Goal: Task Accomplishment & Management: Use online tool/utility

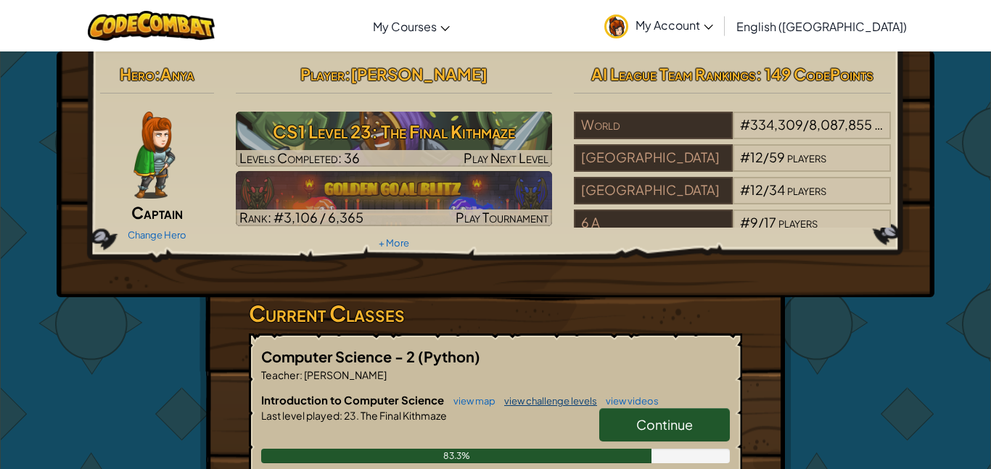
click at [500, 399] on link "view challenge levels" at bounding box center [547, 401] width 100 height 12
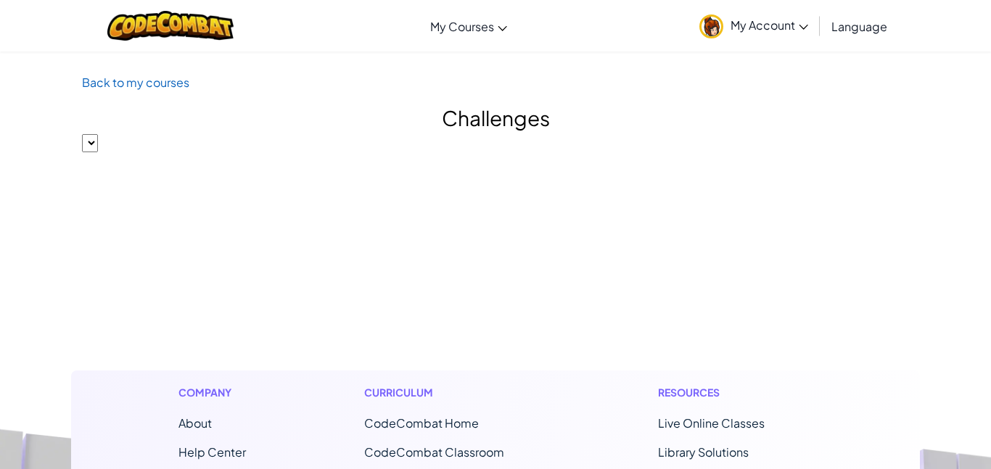
select select "560f1a9f22961295f9427742"
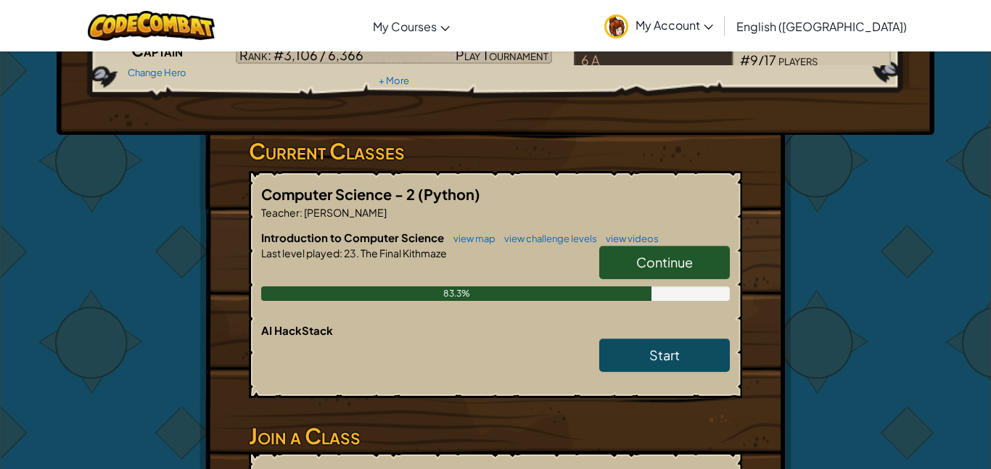
scroll to position [166, 0]
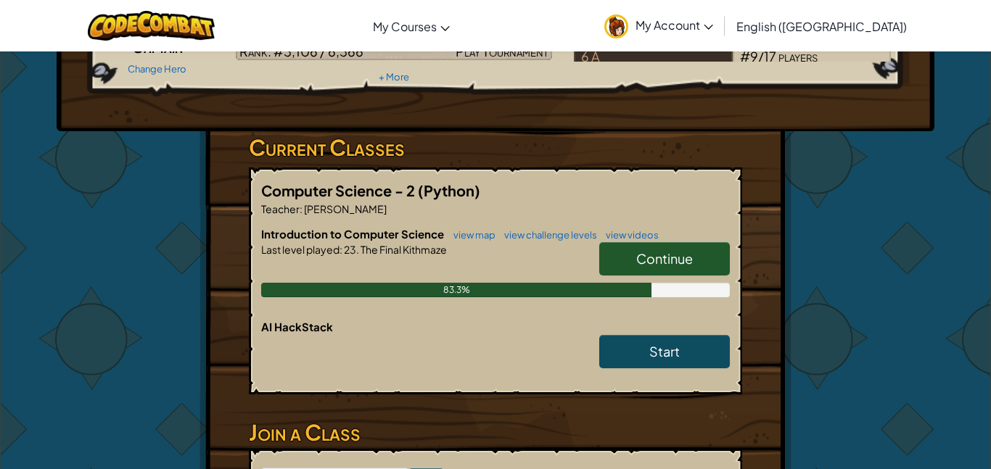
click at [704, 267] on link "Continue" at bounding box center [664, 258] width 131 height 33
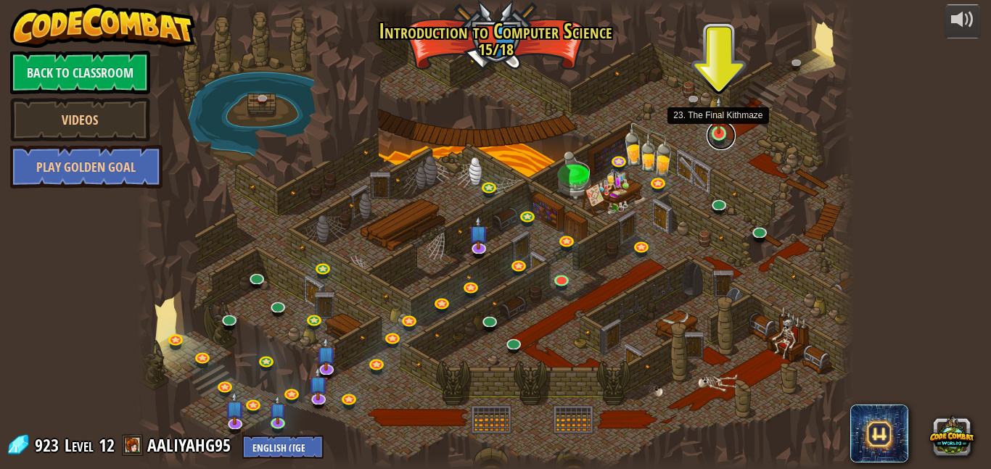
click at [718, 136] on link at bounding box center [721, 135] width 29 height 29
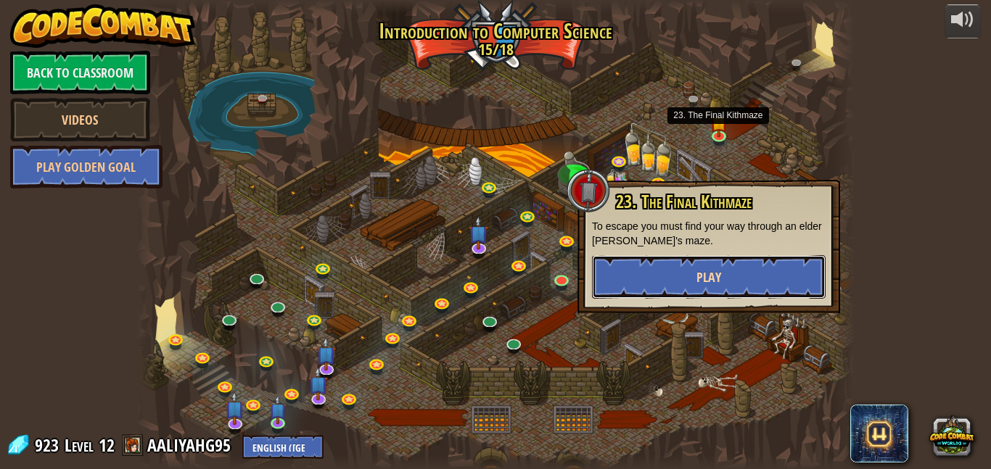
click at [706, 272] on span "Play" at bounding box center [708, 277] width 25 height 18
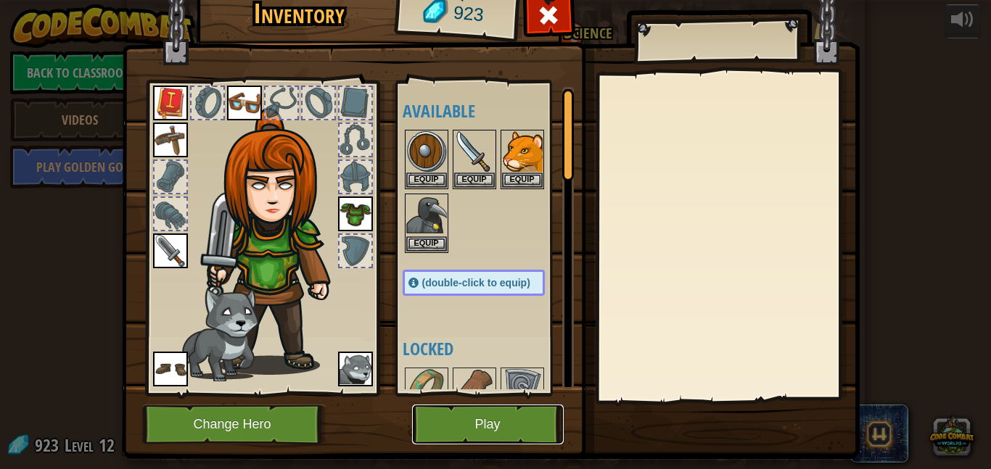
click at [463, 432] on button "Play" at bounding box center [488, 425] width 152 height 40
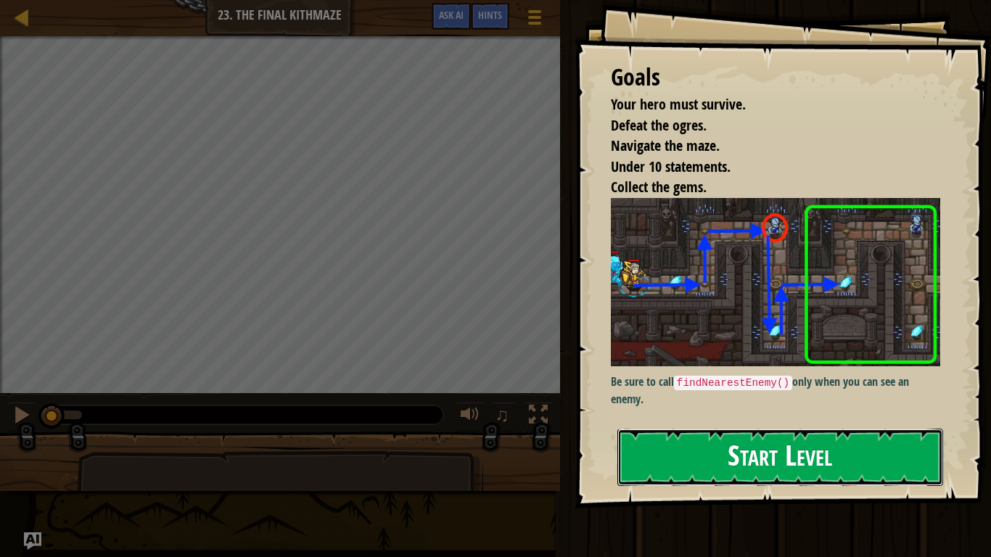
click at [744, 469] on button "Start Level" at bounding box center [780, 457] width 326 height 57
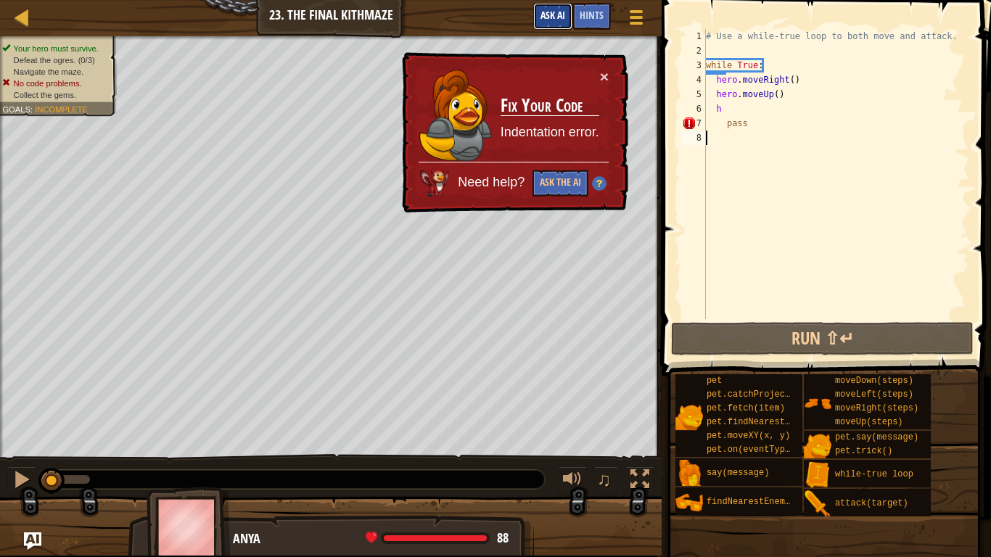
click at [564, 4] on button "Ask AI" at bounding box center [552, 16] width 39 height 27
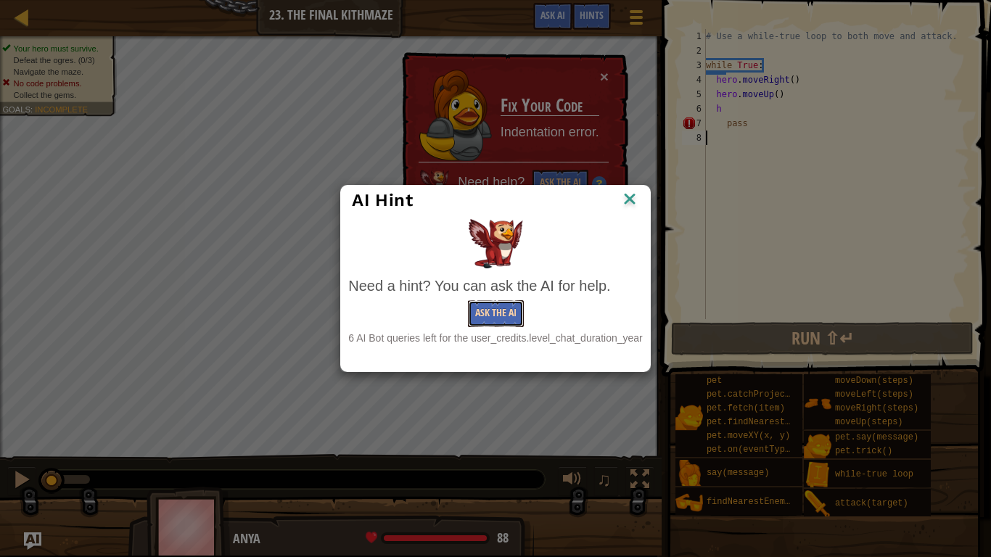
click at [511, 314] on button "Ask the AI" at bounding box center [496, 313] width 56 height 27
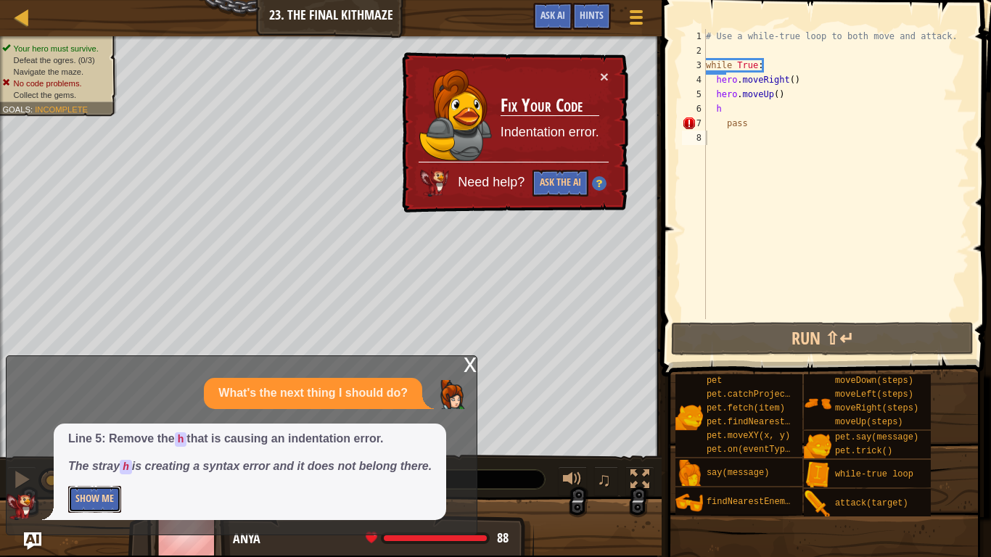
click at [98, 469] on button "Show Me" at bounding box center [94, 499] width 53 height 27
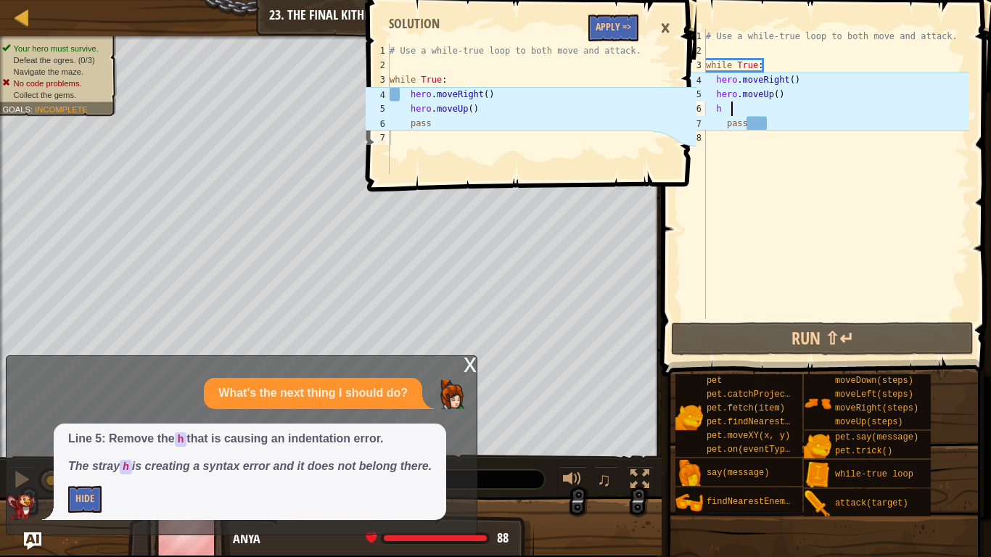
click at [743, 106] on div "# Use a while-true loop to both move and attack. while True : hero . moveRight …" at bounding box center [836, 188] width 266 height 319
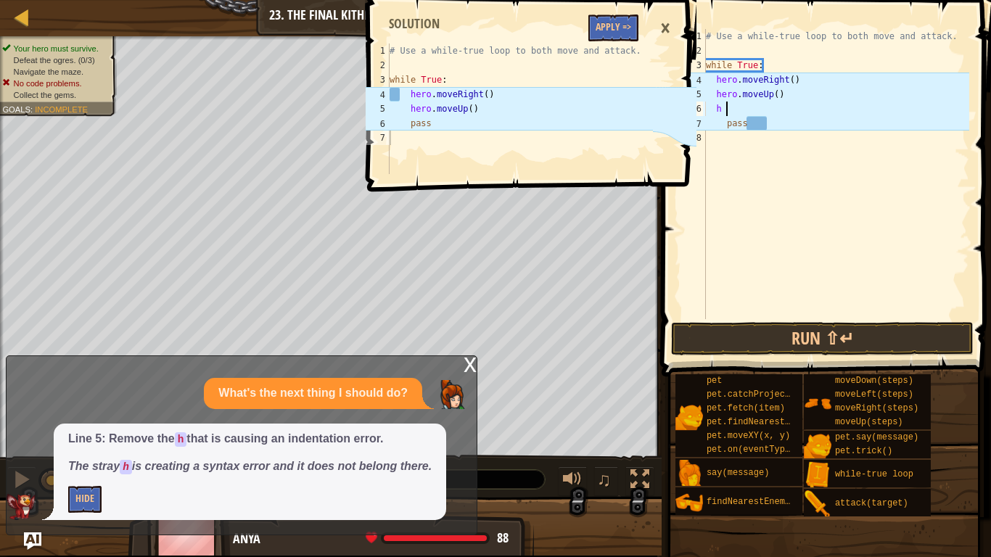
type textarea "h"
click at [720, 119] on div "# Use a while-true loop to both move and attack. while True : hero . moveRight …" at bounding box center [836, 188] width 266 height 319
type textarea "pass"
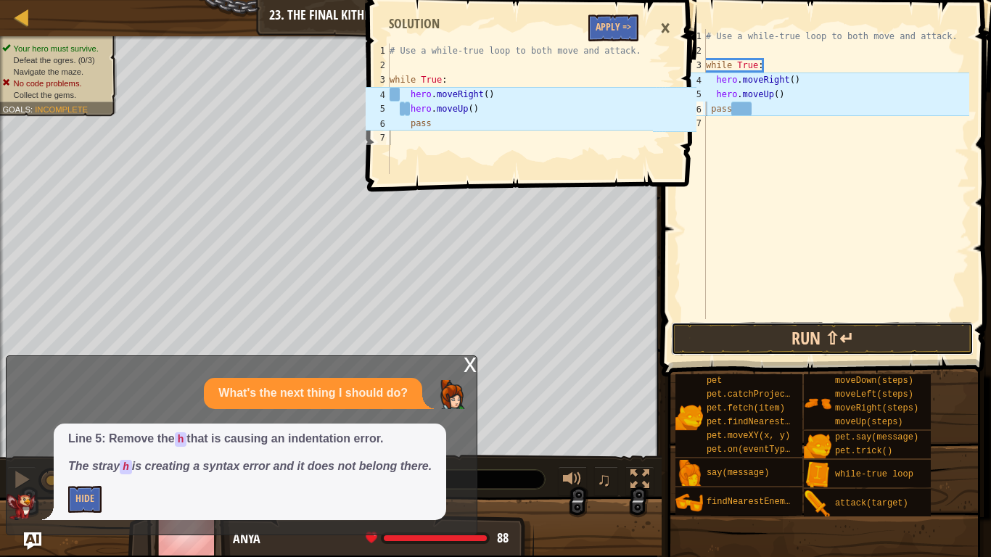
click at [765, 343] on button "Run ⇧↵" at bounding box center [822, 338] width 303 height 33
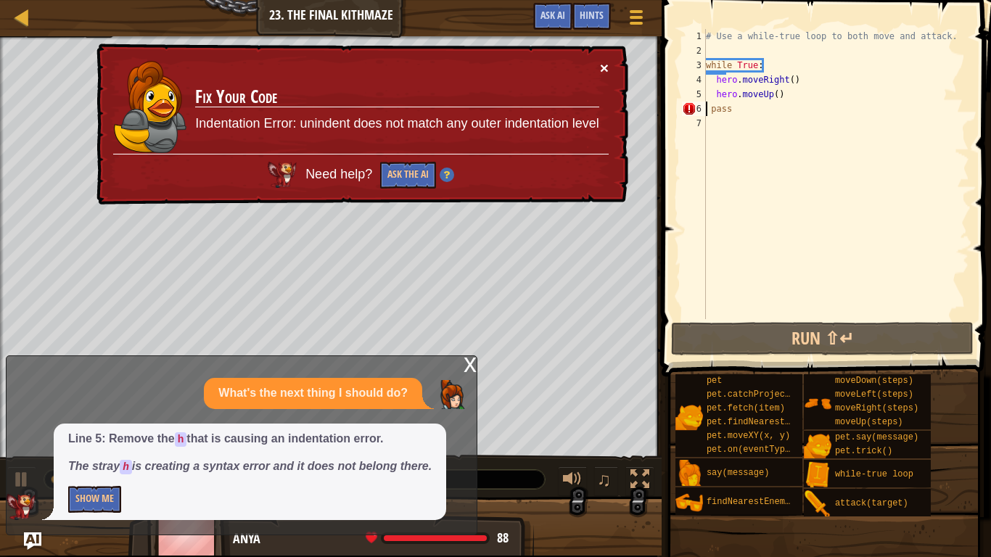
click at [605, 66] on button "×" at bounding box center [604, 67] width 9 height 15
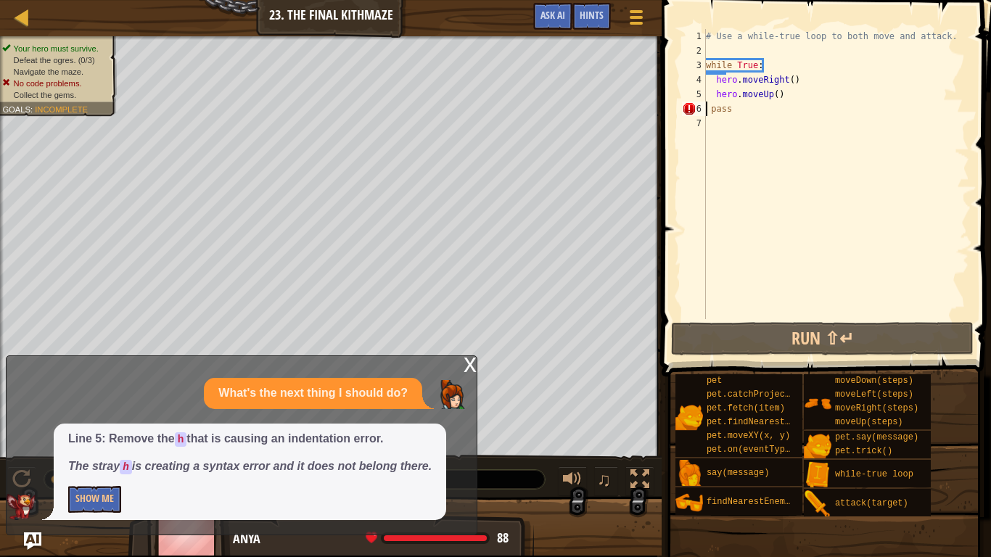
click at [772, 111] on div "# Use a while-true loop to both move and attack. while True : hero . moveRight …" at bounding box center [836, 188] width 266 height 319
click at [92, 469] on button "Show Me" at bounding box center [94, 499] width 53 height 27
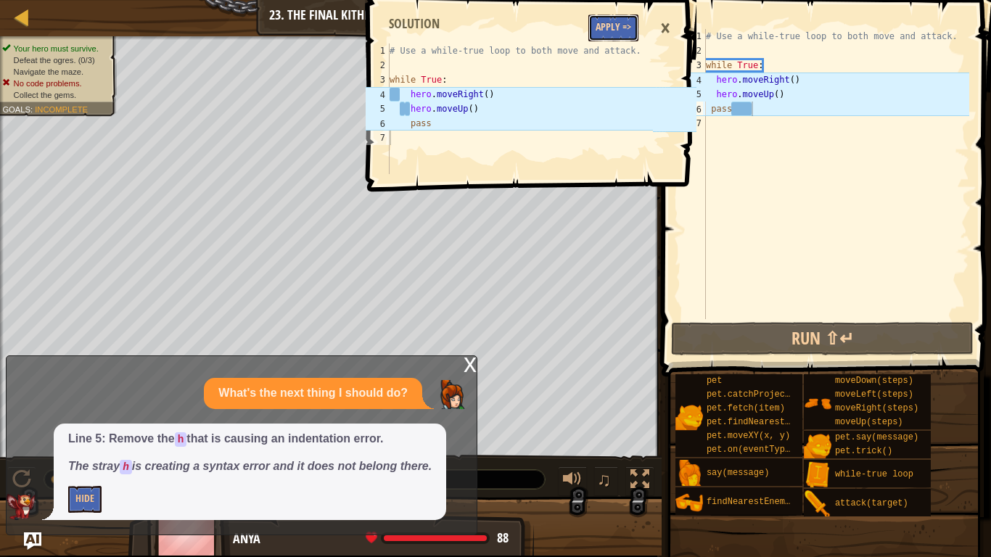
click at [617, 28] on button "Apply =>" at bounding box center [613, 28] width 50 height 27
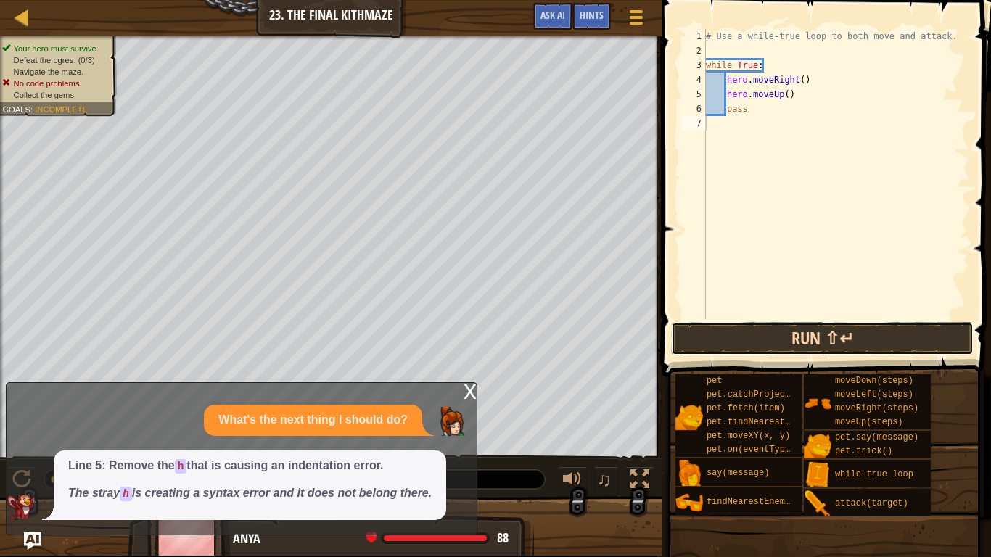
click at [736, 340] on button "Run ⇧↵" at bounding box center [822, 338] width 303 height 33
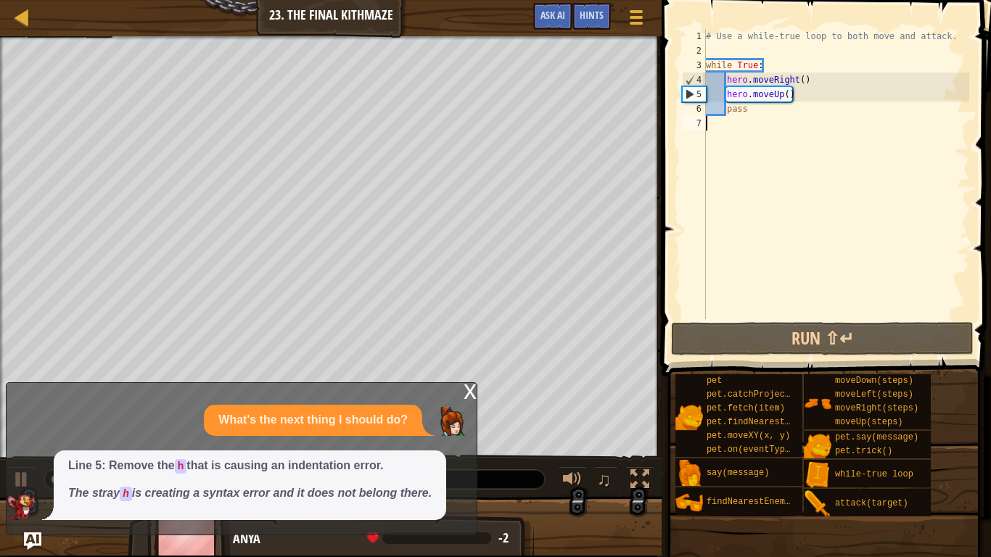
click at [776, 127] on div "# Use a while-true loop to both move and attack. while True : hero . moveRight …" at bounding box center [836, 188] width 266 height 319
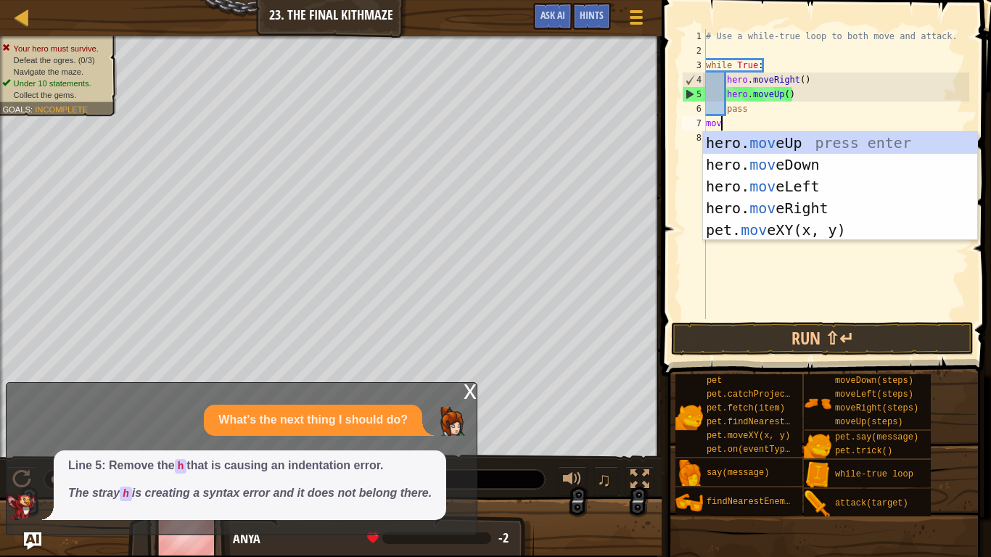
scroll to position [7, 2]
type textarea "move"
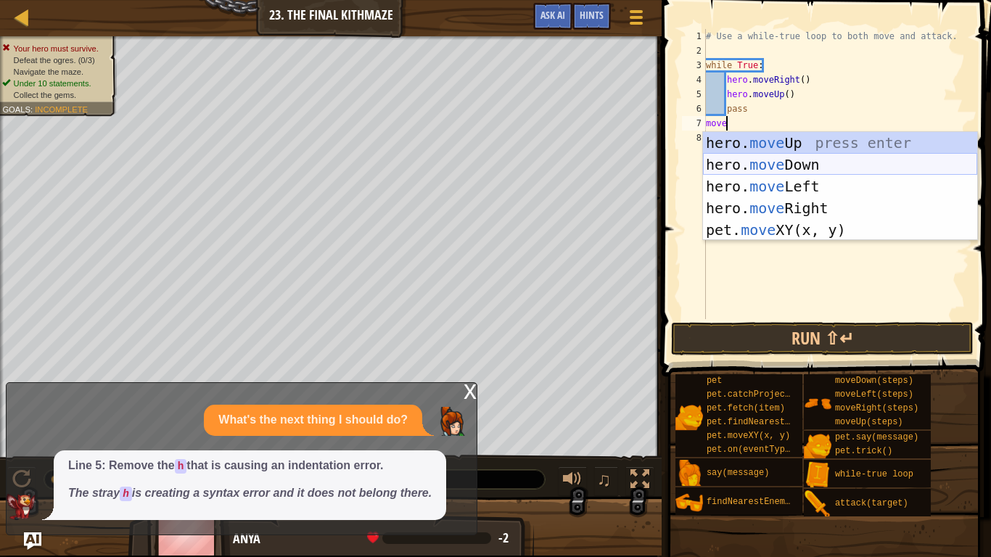
click at [782, 167] on div "hero. move Up press enter hero. move Down press enter hero. move Left press ent…" at bounding box center [840, 208] width 274 height 152
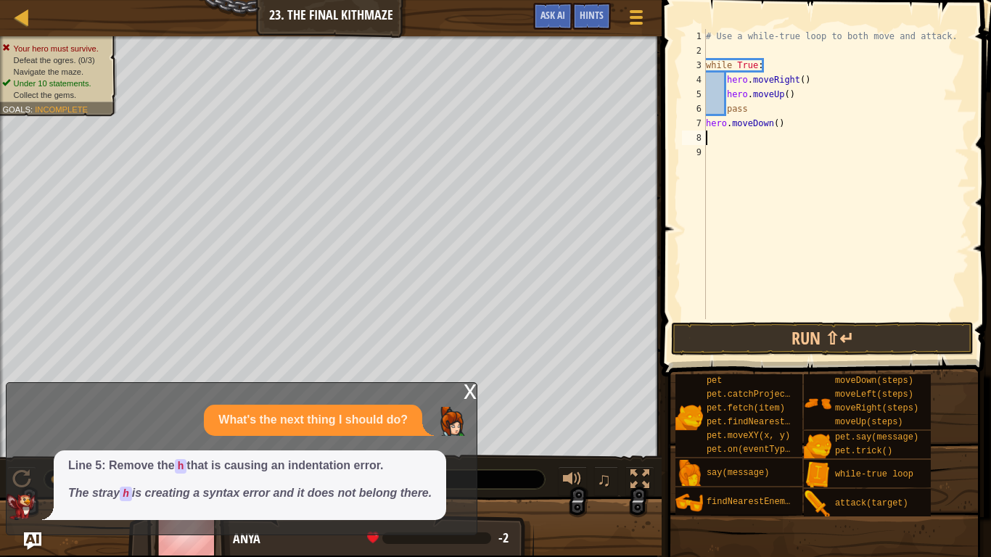
scroll to position [7, 0]
click at [466, 398] on div "x" at bounding box center [470, 390] width 13 height 15
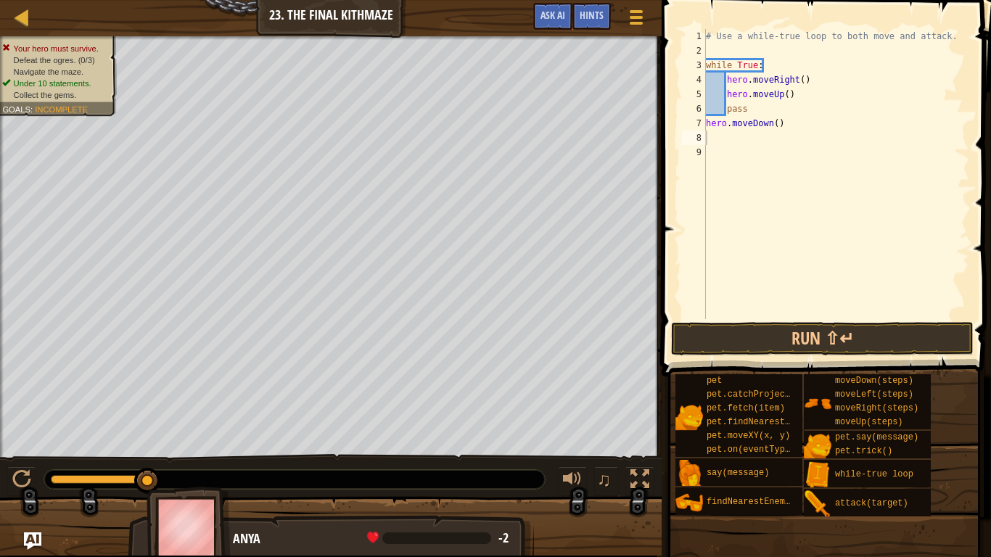
click at [776, 124] on div "# Use a while-true loop to both move and attack. while True : hero . moveRight …" at bounding box center [836, 188] width 266 height 319
type textarea "hero.moveDown(2)"
click at [761, 142] on div "# Use a while-true loop to both move and attack. while True : hero . moveRight …" at bounding box center [836, 188] width 266 height 319
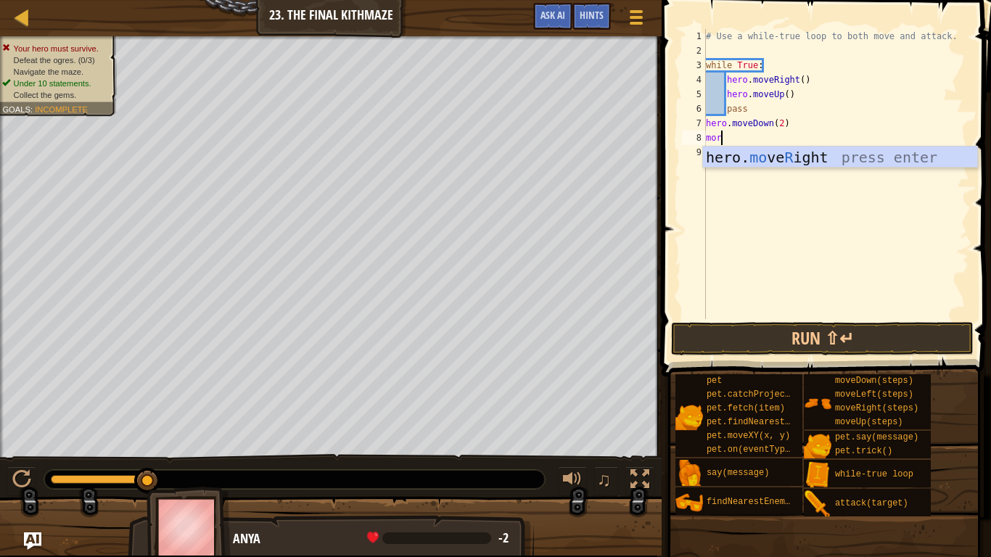
scroll to position [7, 2]
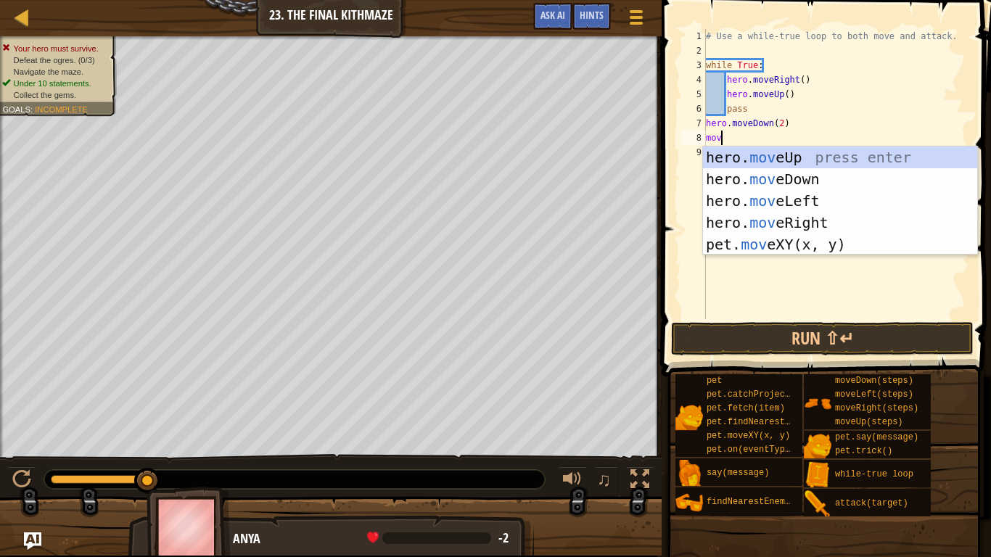
type textarea "move"
click at [781, 157] on div "hero. move Up press enter hero. move Down press enter hero. move Left press ent…" at bounding box center [840, 223] width 274 height 152
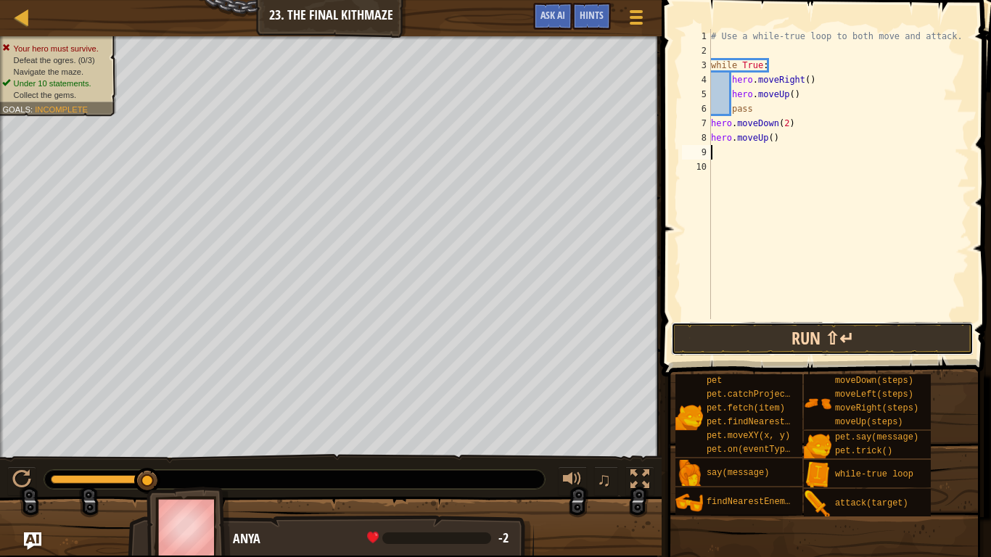
click at [725, 337] on button "Run ⇧↵" at bounding box center [822, 338] width 303 height 33
